Goal: Contribute content: Contribute content

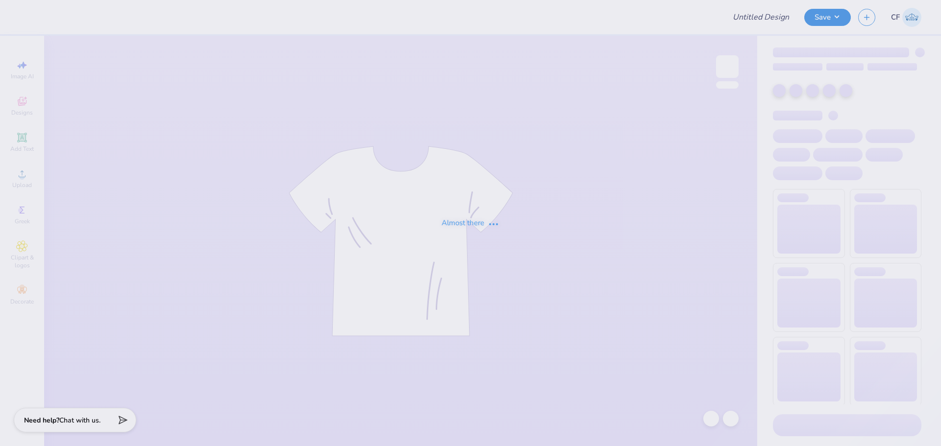
type input "Pack Motorsports SAE Tailgate"
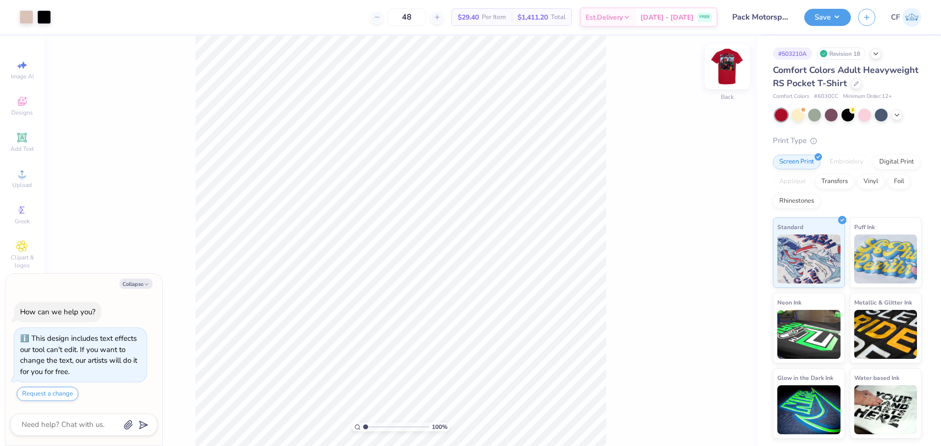
click at [726, 70] on img at bounding box center [726, 66] width 39 height 39
click at [10, 184] on div "Upload" at bounding box center [22, 178] width 34 height 29
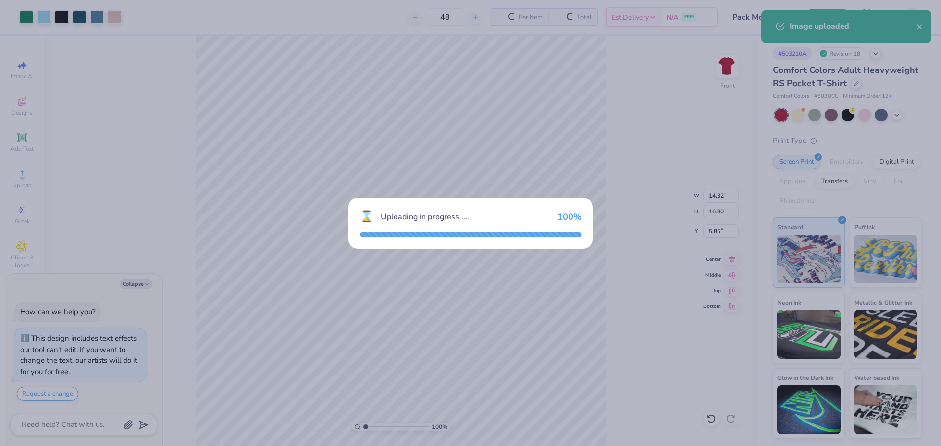
type textarea "x"
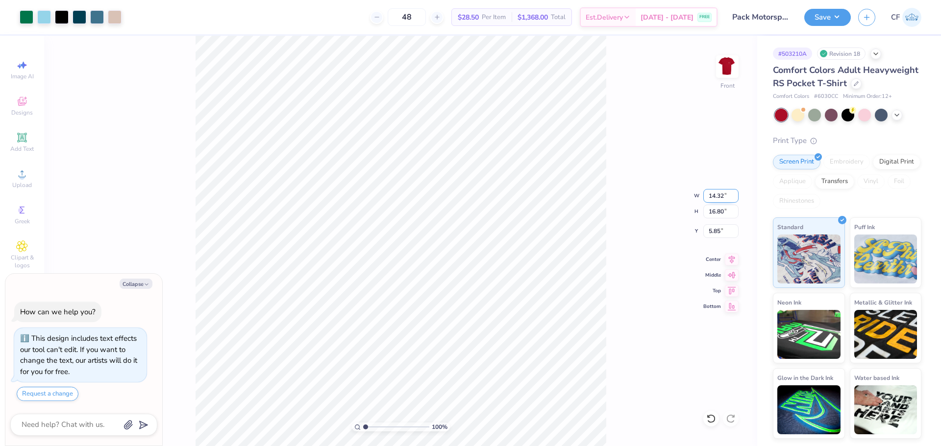
click at [720, 194] on input "14.32" at bounding box center [720, 196] width 35 height 14
type input "12.5"
click at [719, 230] on input "5.85" at bounding box center [720, 231] width 35 height 14
type textarea "x"
type input "12.50"
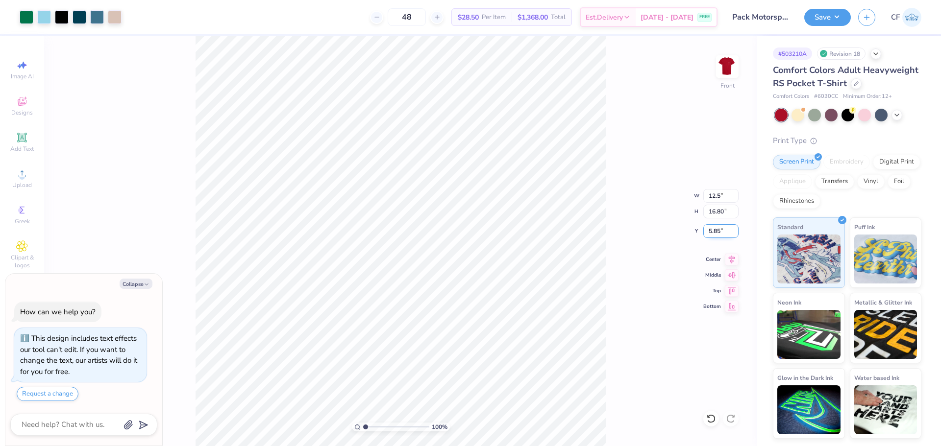
type input "14.66"
type input "6.92"
type input "3"
type textarea "x"
type input "3.0"
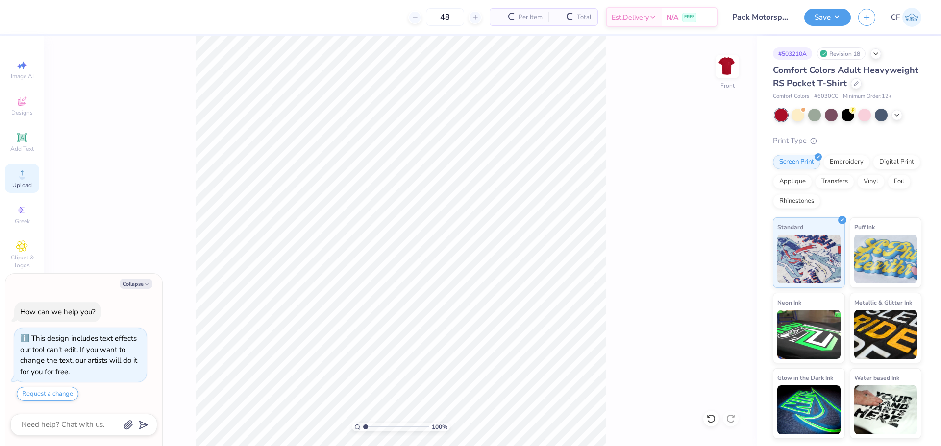
click at [17, 167] on div "Upload" at bounding box center [22, 178] width 34 height 29
type textarea "x"
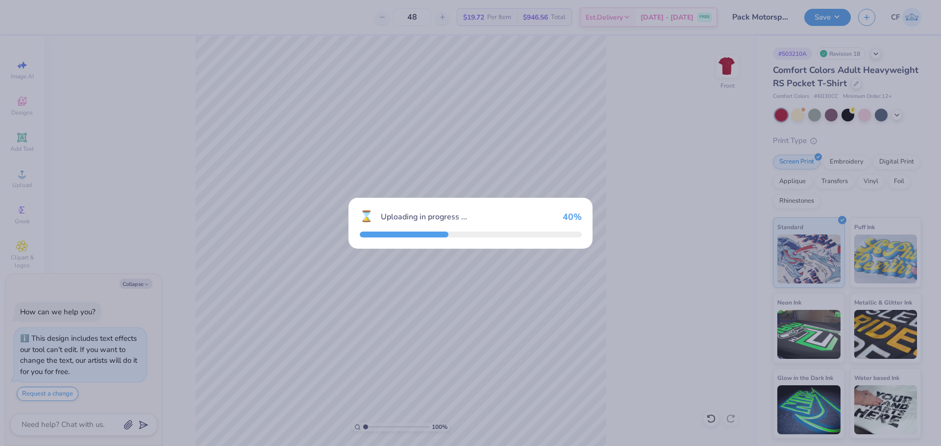
click at [137, 286] on div "⌛ Uploading in progress ... 40 %" at bounding box center [470, 223] width 941 height 446
click at [491, 215] on div "⌛ Uploading in progress ... 40 %" at bounding box center [470, 223] width 244 height 51
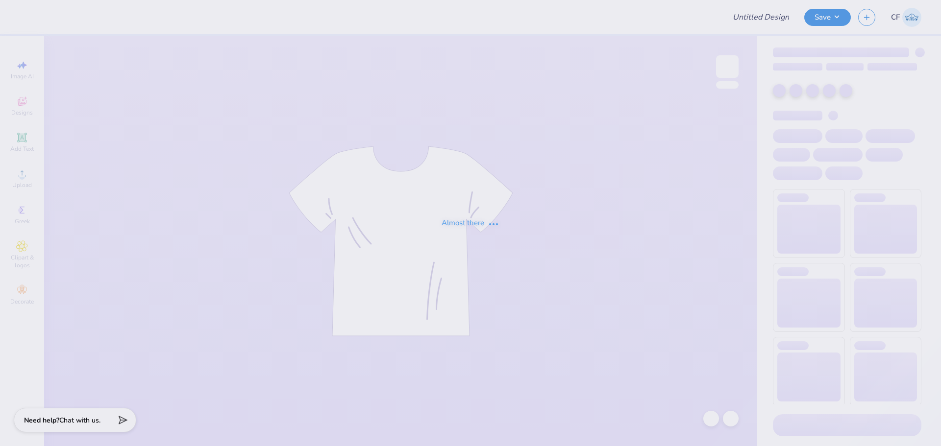
type input "Pack Motorsports SAE Tailgate"
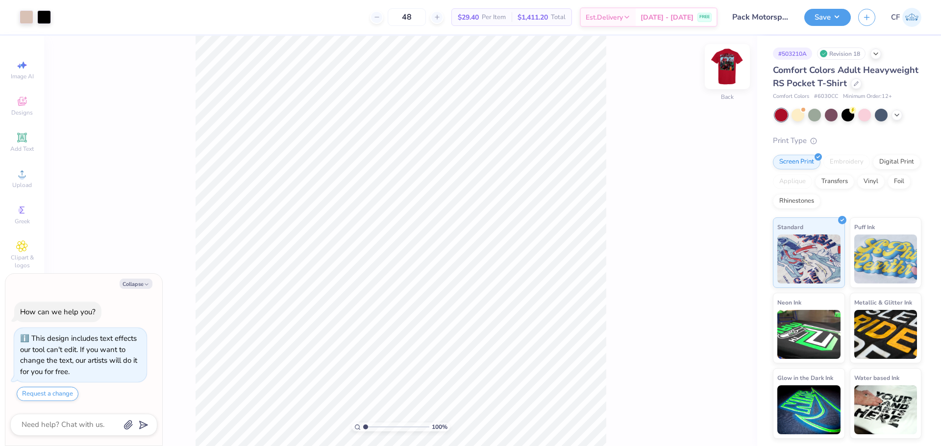
click at [727, 65] on img at bounding box center [726, 66] width 39 height 39
click at [133, 284] on button "Collapse" at bounding box center [136, 284] width 33 height 10
type textarea "x"
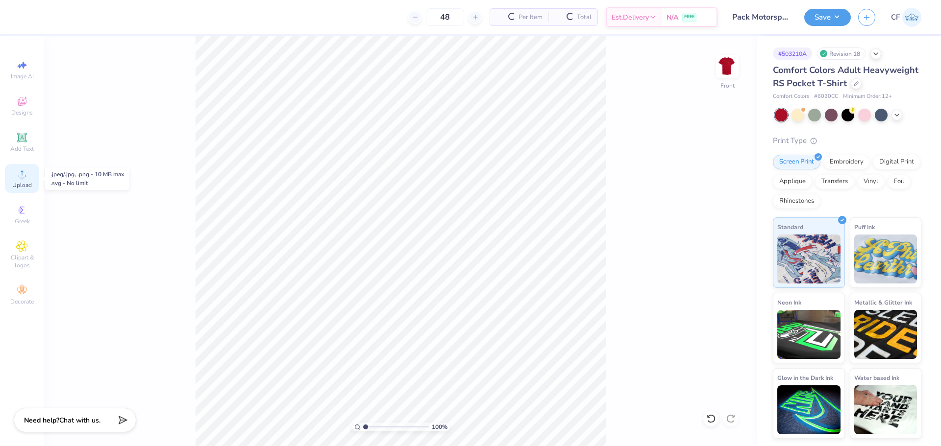
click at [22, 177] on icon at bounding box center [22, 173] width 7 height 7
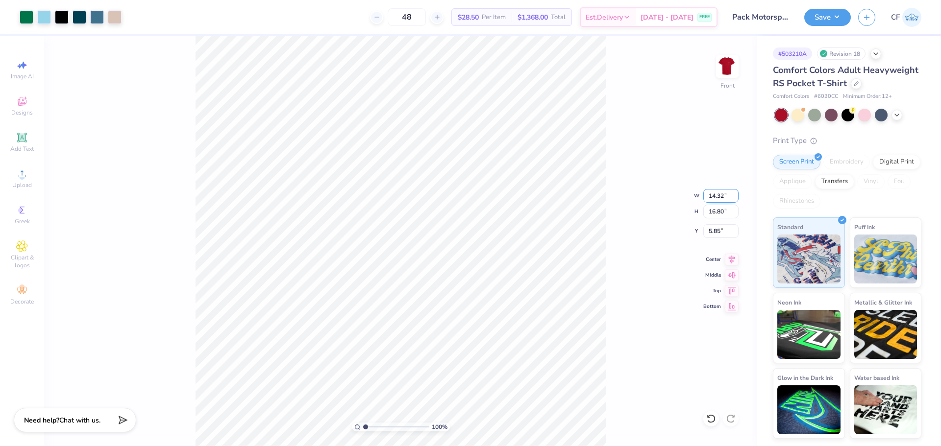
click at [721, 193] on input "14.32" at bounding box center [720, 196] width 35 height 14
click at [721, 194] on input "14.32" at bounding box center [720, 196] width 35 height 14
type input "12.50"
type input "14.66"
type input "6.92"
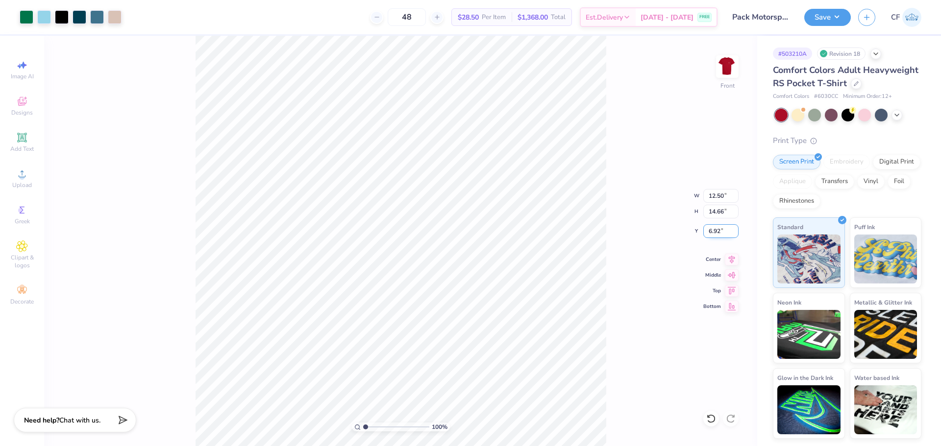
click at [717, 232] on input "6.92" at bounding box center [720, 231] width 35 height 14
type input "3.00"
click at [834, 20] on button "Save" at bounding box center [827, 15] width 47 height 17
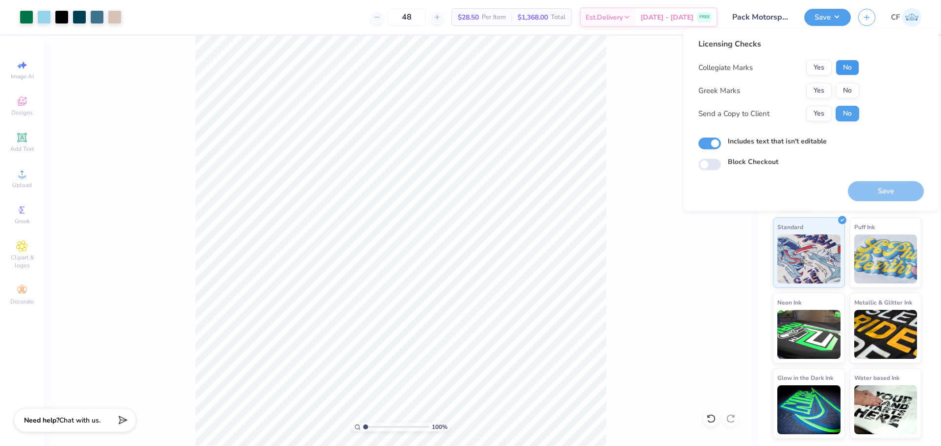
click at [843, 68] on button "No" at bounding box center [847, 68] width 24 height 16
click at [842, 86] on button "No" at bounding box center [847, 91] width 24 height 16
click at [821, 116] on button "Yes" at bounding box center [818, 114] width 25 height 16
click at [872, 187] on button "Save" at bounding box center [885, 191] width 76 height 20
